Goal: Information Seeking & Learning: Learn about a topic

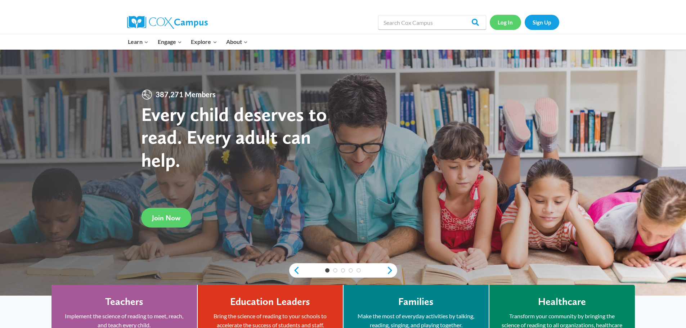
click at [506, 25] on link "Log In" at bounding box center [505, 22] width 31 height 15
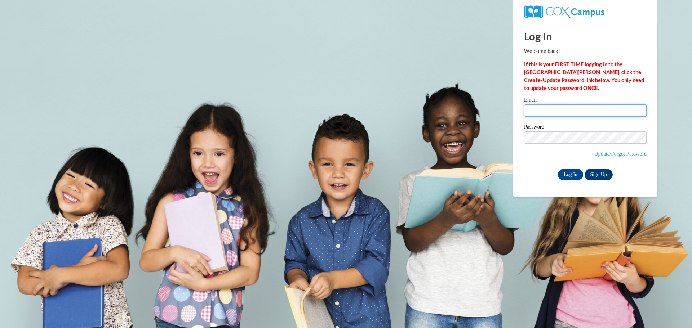
click at [556, 113] on input "Email" at bounding box center [585, 111] width 123 height 12
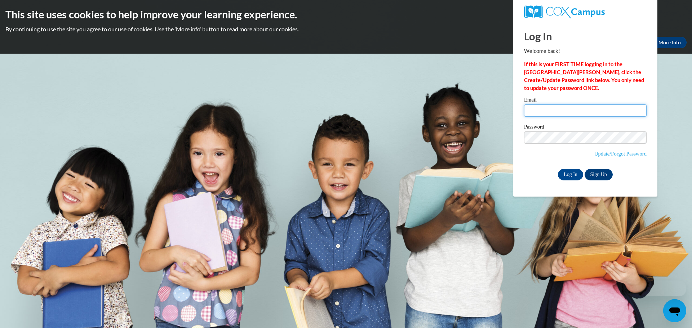
type input "aherring@tcjackets.net"
click at [565, 174] on input "Log In" at bounding box center [570, 175] width 25 height 12
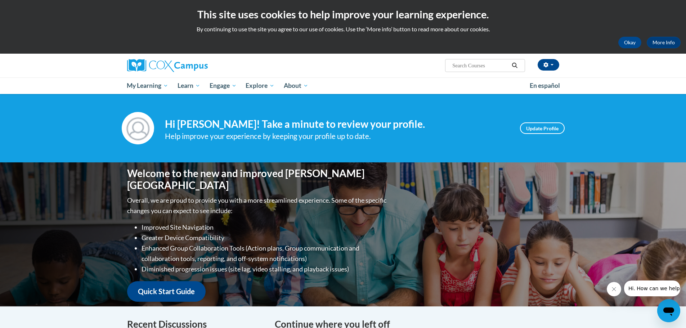
click at [489, 67] on input "Search..." at bounding box center [481, 65] width 58 height 9
type input "meanignful read"
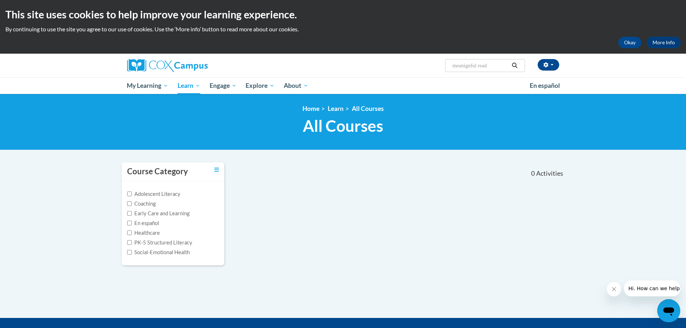
drag, startPoint x: 499, startPoint y: 66, endPoint x: 450, endPoint y: 66, distance: 48.6
click at [450, 66] on span "Search Search... meanignful read" at bounding box center [485, 65] width 80 height 13
type input "read alouds"
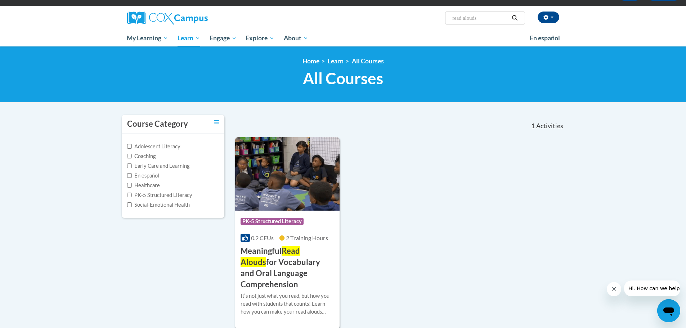
scroll to position [72, 0]
